Goal: Information Seeking & Learning: Understand process/instructions

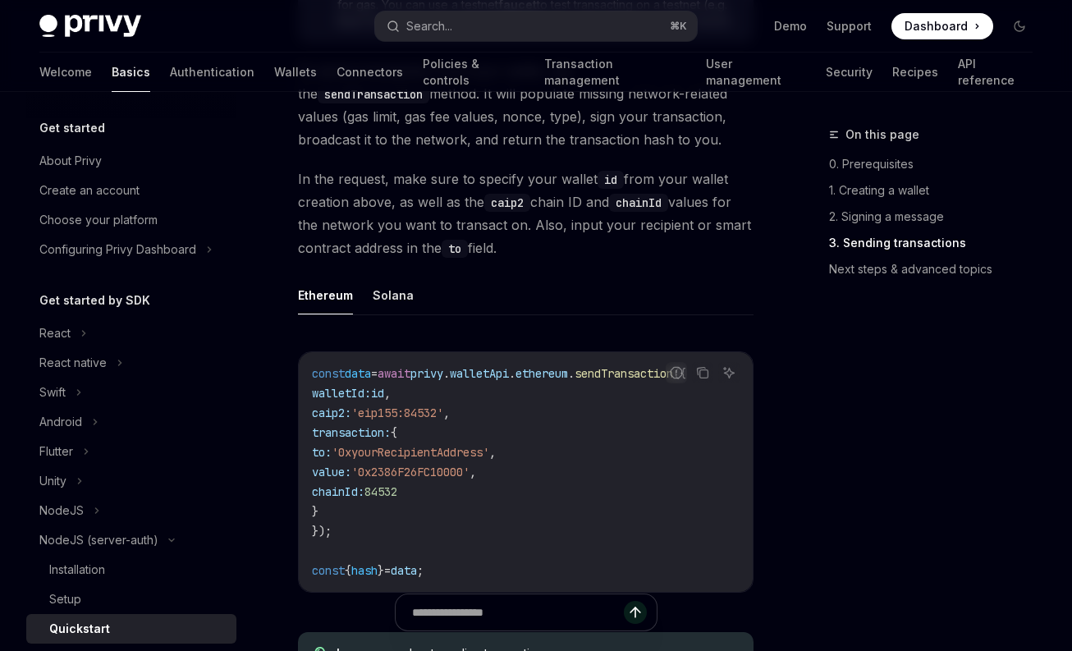
scroll to position [1327, 0]
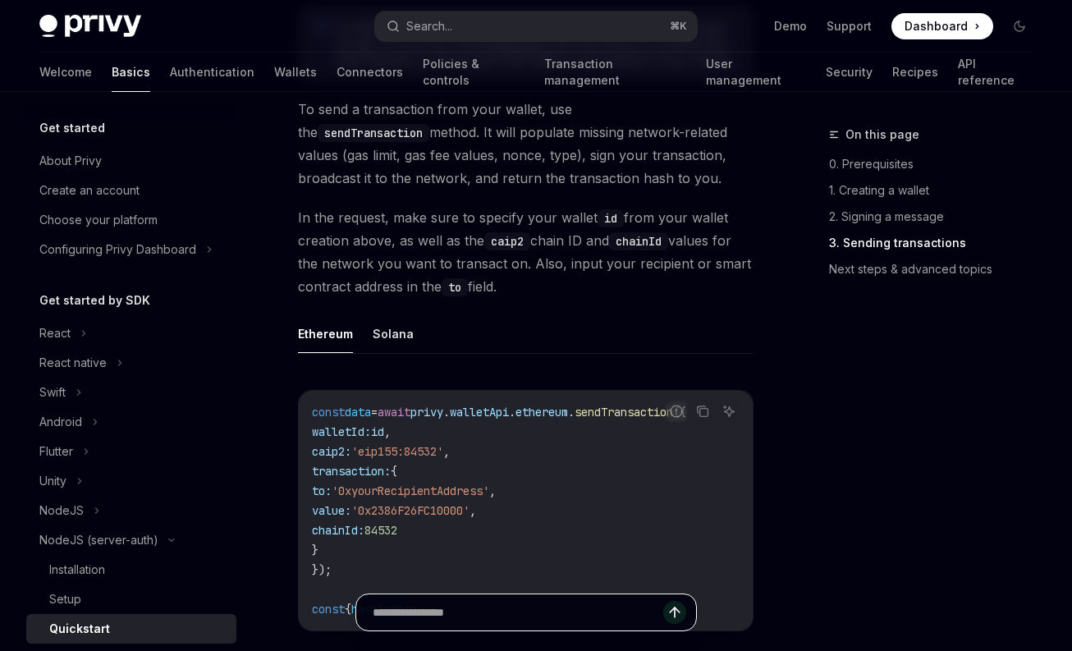
click at [491, 617] on input "text" at bounding box center [518, 612] width 291 height 36
type input "**********"
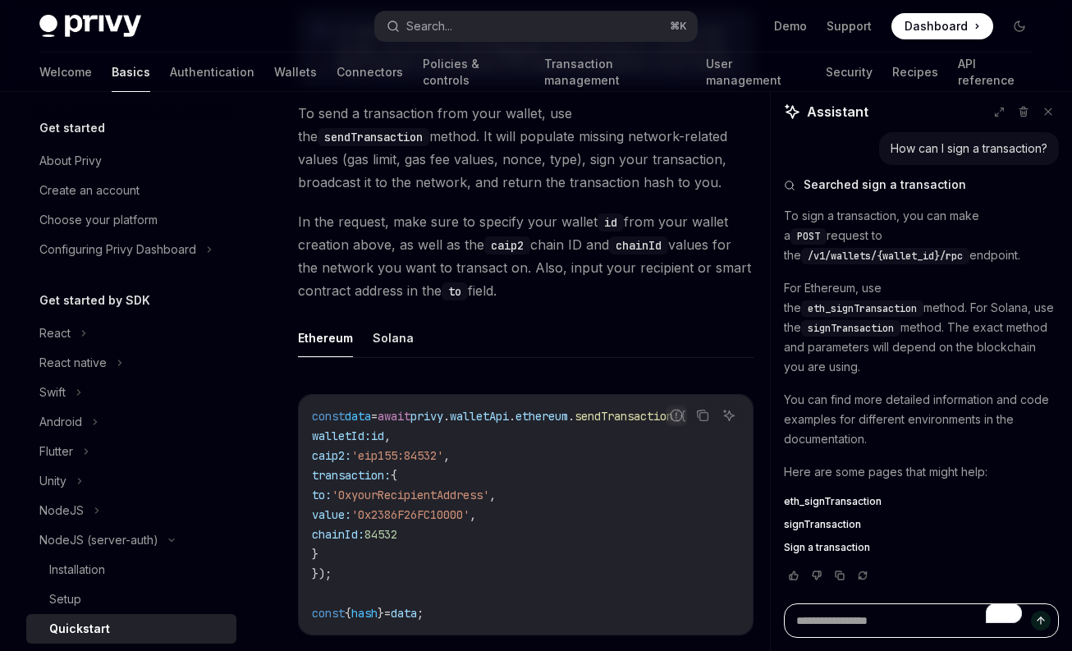
scroll to position [1340, 0]
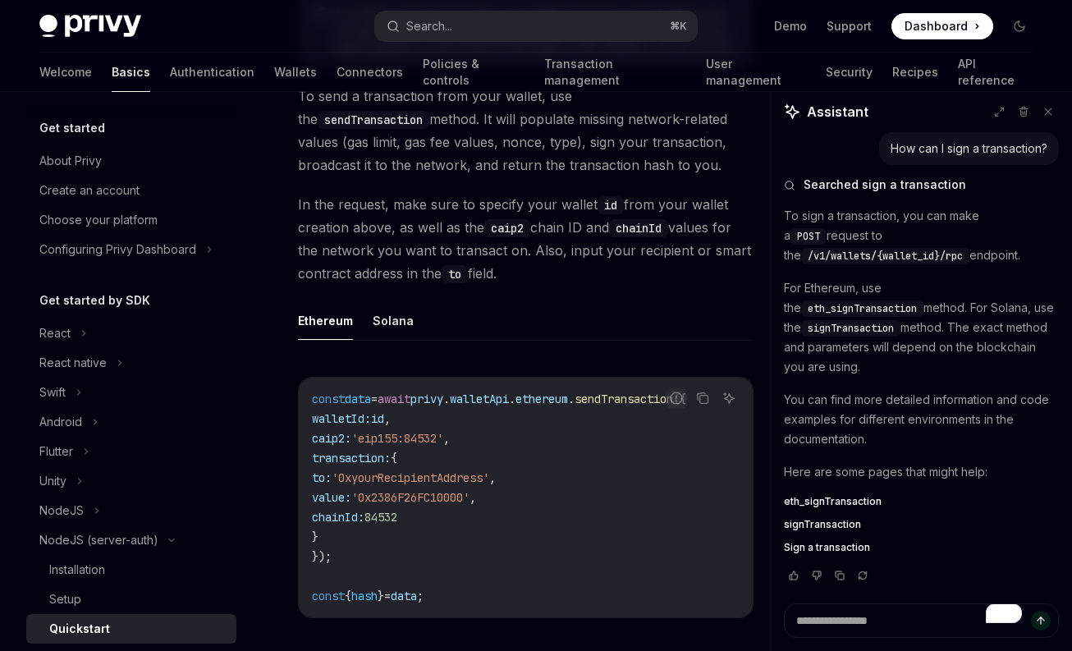
click at [827, 518] on span "signTransaction" at bounding box center [822, 524] width 77 height 13
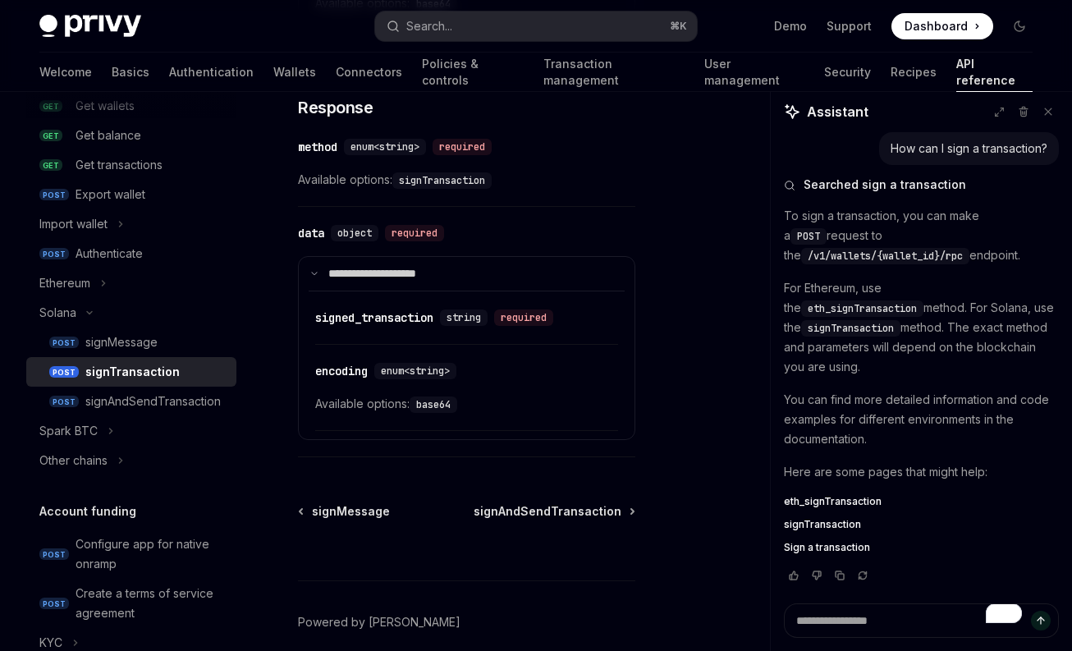
scroll to position [1138, 0]
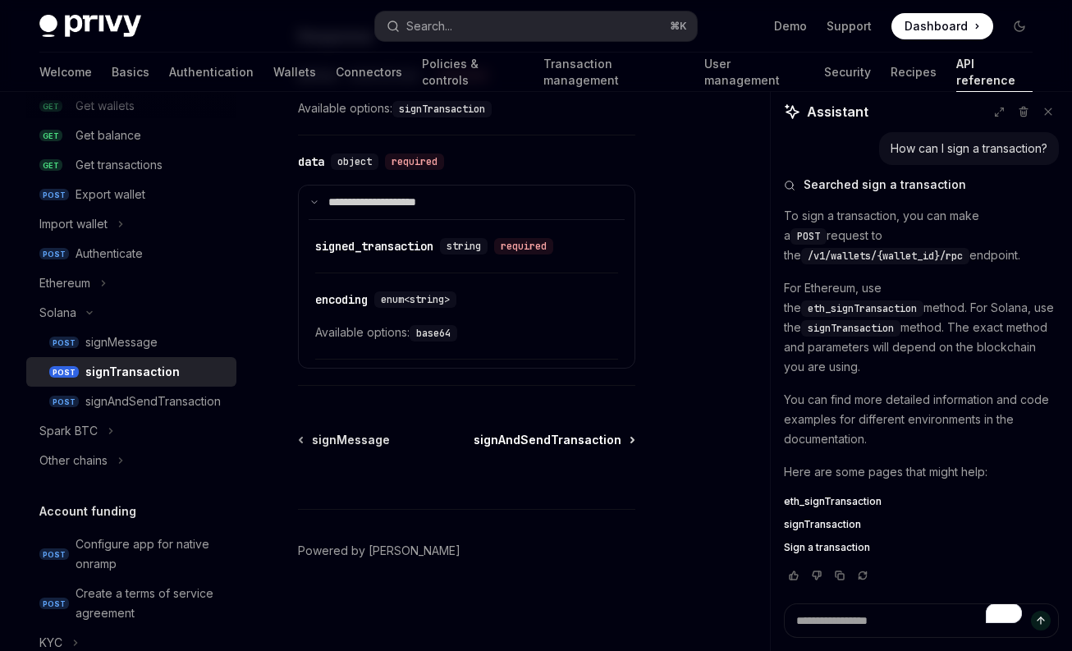
click at [536, 438] on span "signAndSendTransaction" at bounding box center [548, 440] width 148 height 16
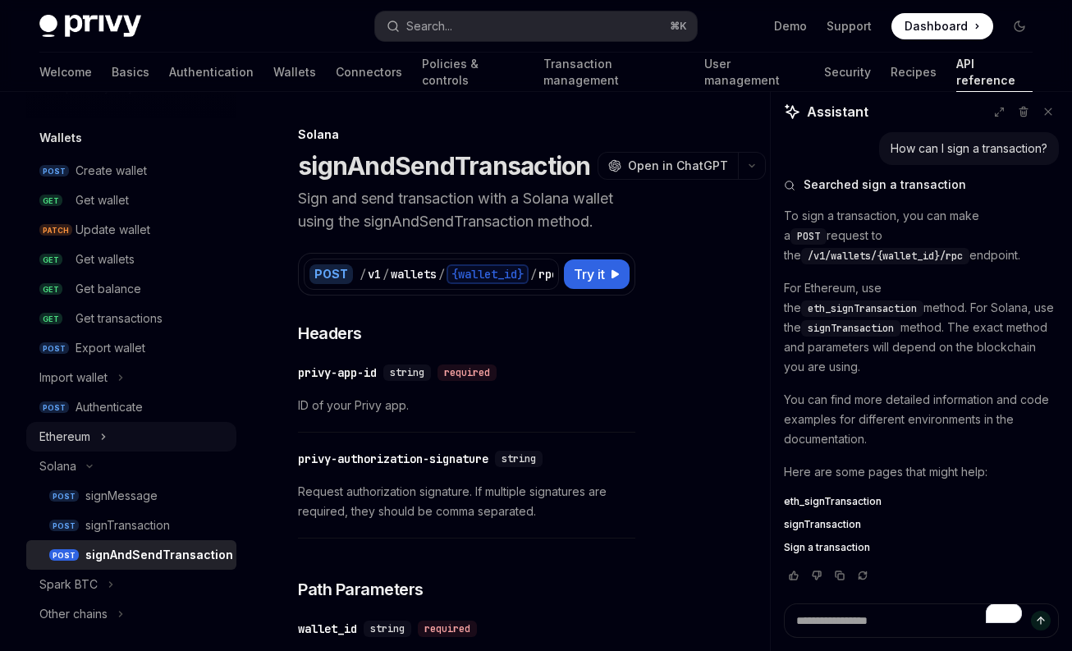
scroll to position [122, 0]
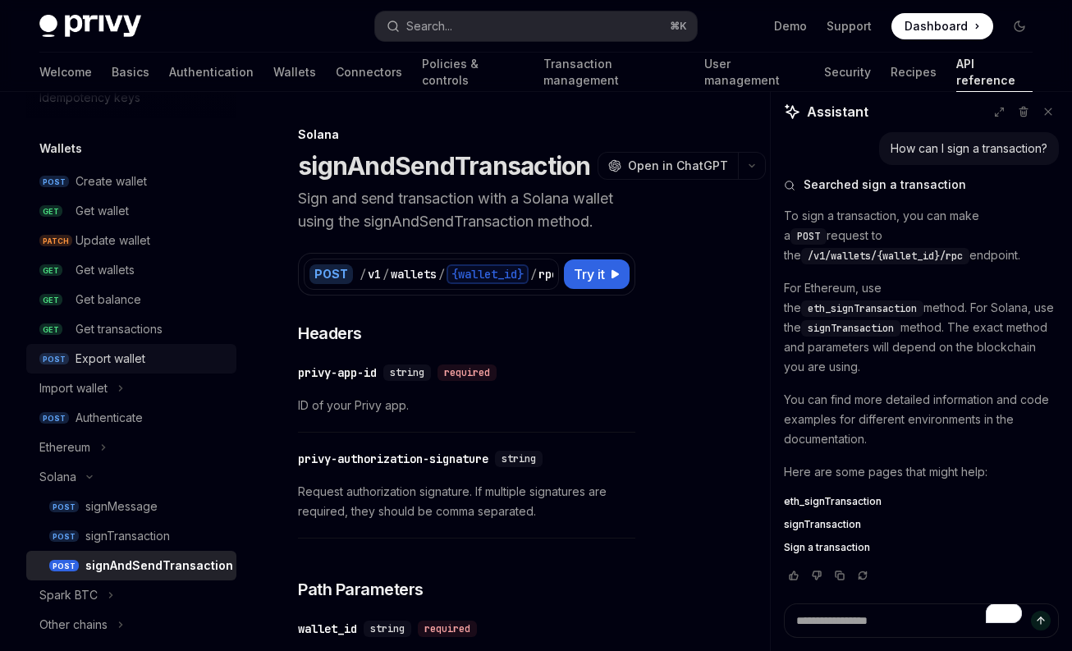
click at [100, 362] on div "Export wallet" at bounding box center [111, 359] width 70 height 20
type textarea "*"
